Goal: Download file/media

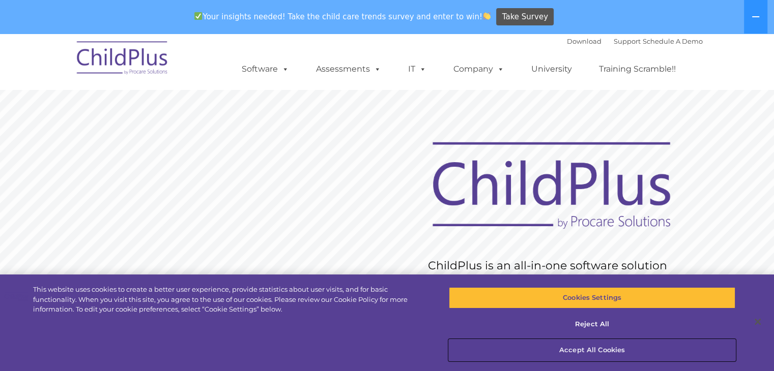
click at [592, 347] on button "Accept All Cookies" at bounding box center [592, 350] width 286 height 21
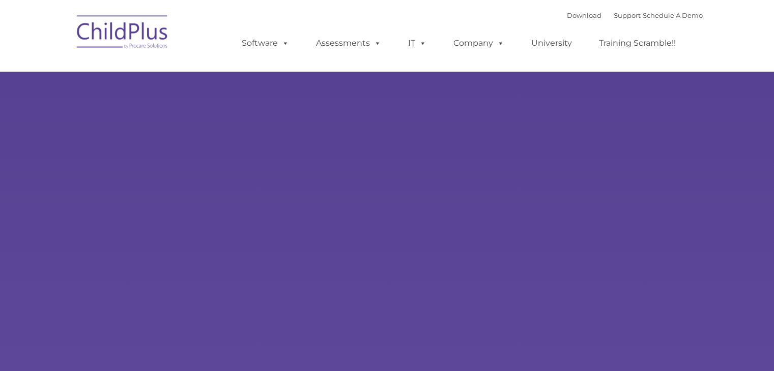
type input ""
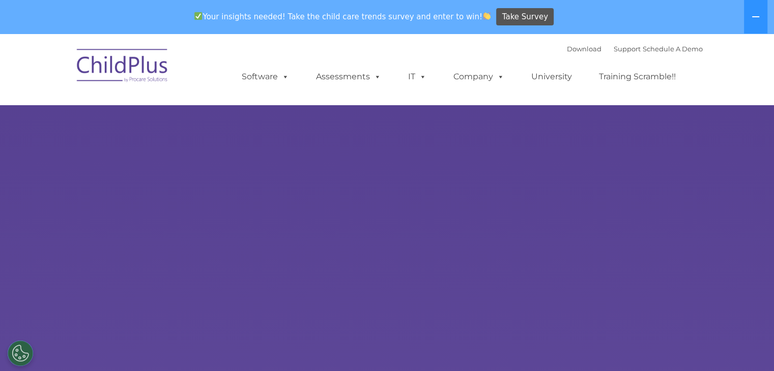
select select "MEDIUM"
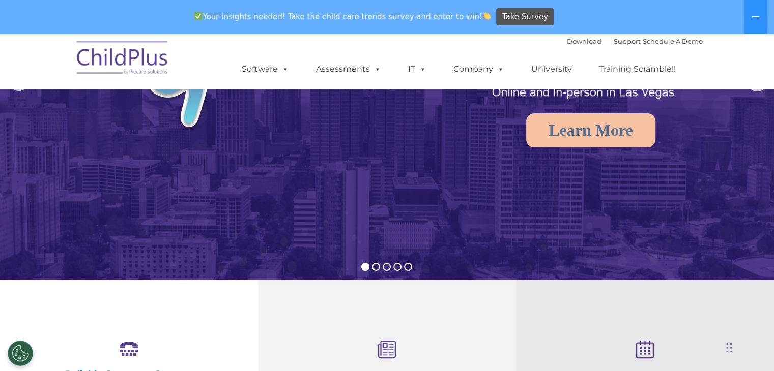
scroll to position [149, 0]
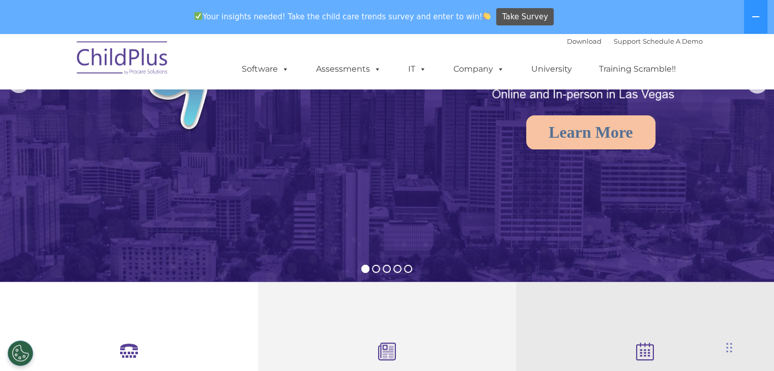
click at [569, 35] on div "Download Support | Schedule A Demo " at bounding box center [635, 41] width 136 height 15
click at [571, 42] on link "Download" at bounding box center [584, 41] width 35 height 8
